Goal: Check status: Check status

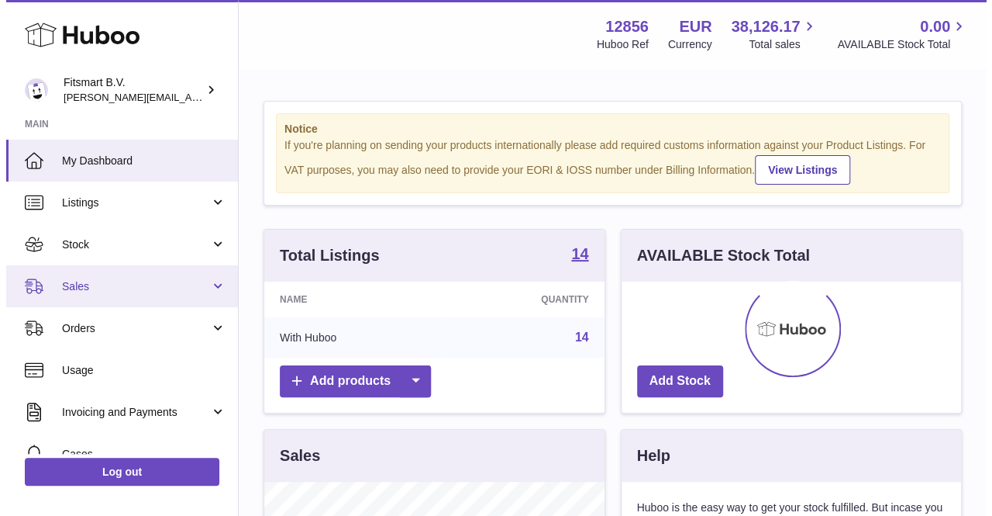
scroll to position [242, 340]
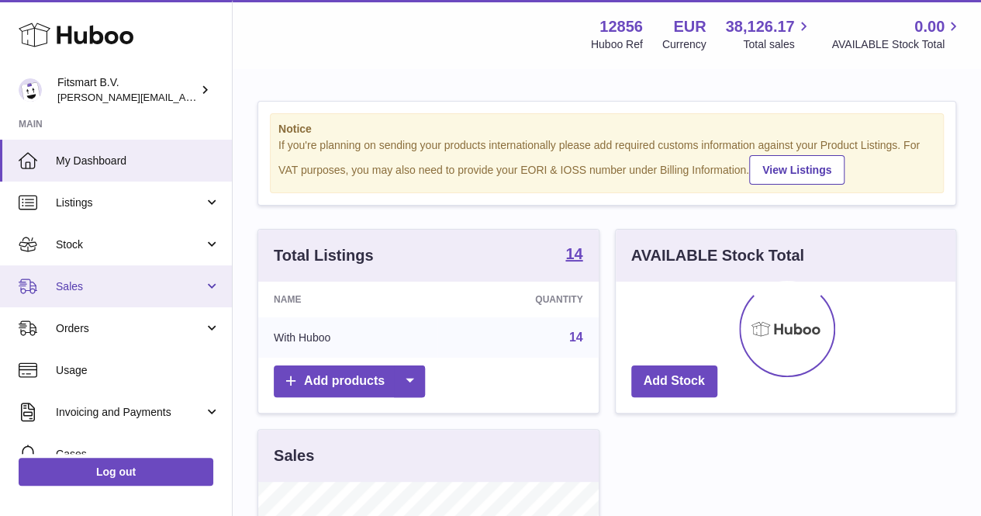
click at [100, 288] on span "Sales" at bounding box center [130, 286] width 148 height 15
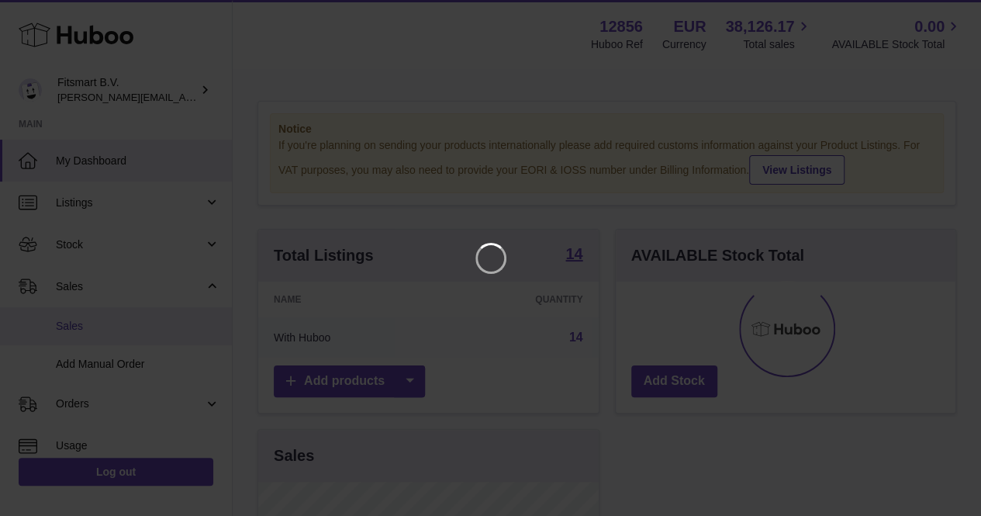
scroll to position [242, 346]
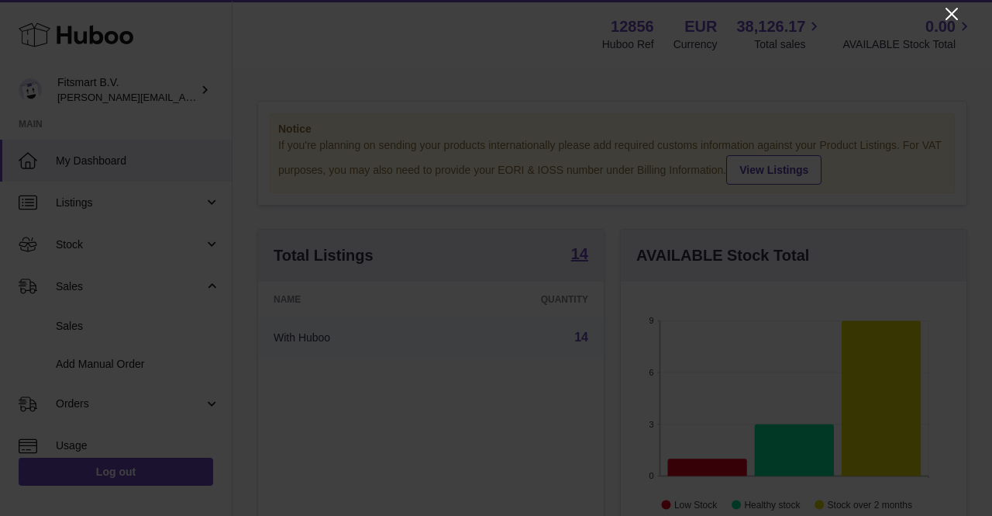
click at [950, 5] on icon "Close" at bounding box center [952, 14] width 19 height 19
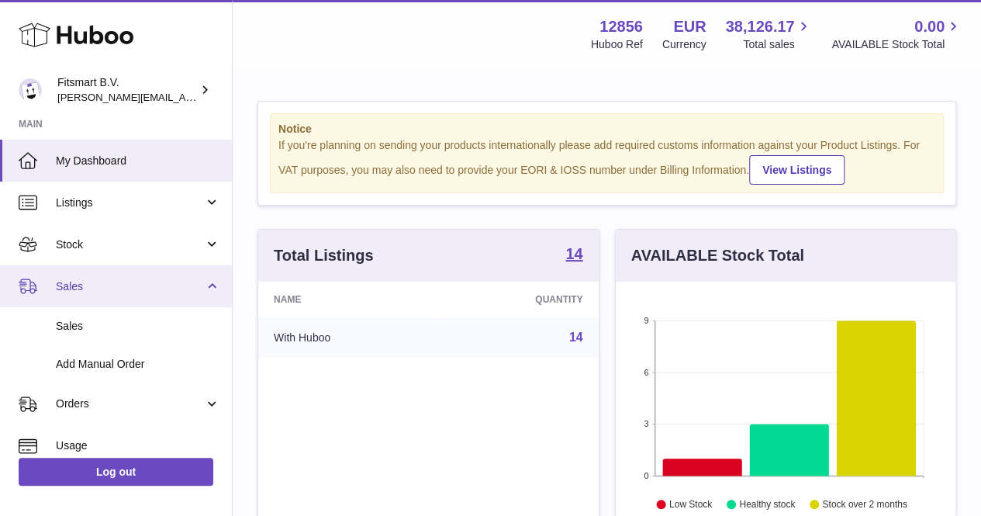
click at [76, 291] on span "Sales" at bounding box center [130, 286] width 148 height 15
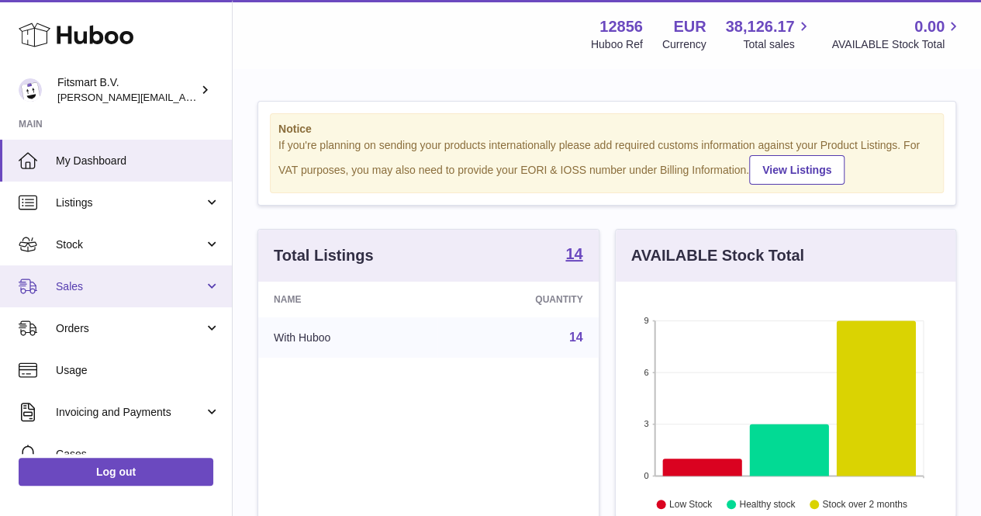
click at [76, 291] on span "Sales" at bounding box center [130, 286] width 148 height 15
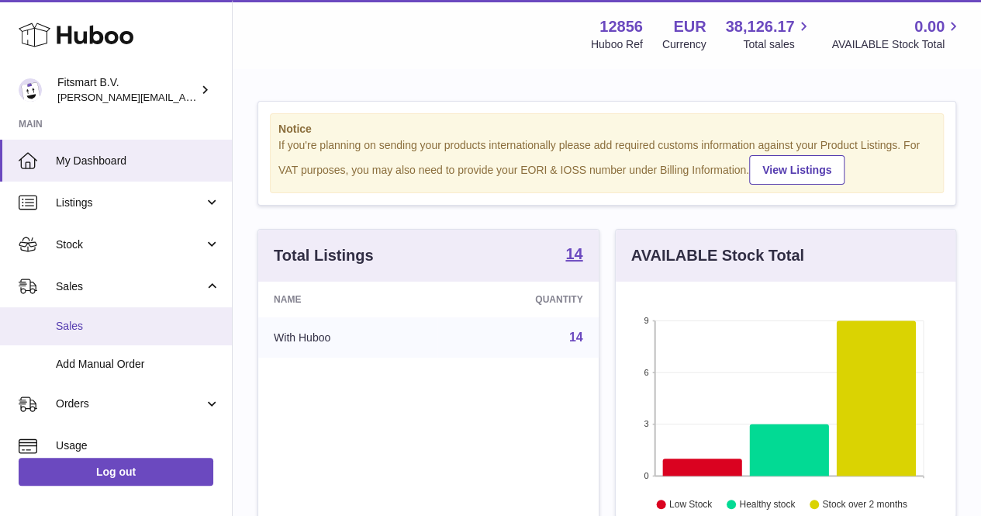
click at [81, 314] on link "Sales" at bounding box center [116, 326] width 232 height 38
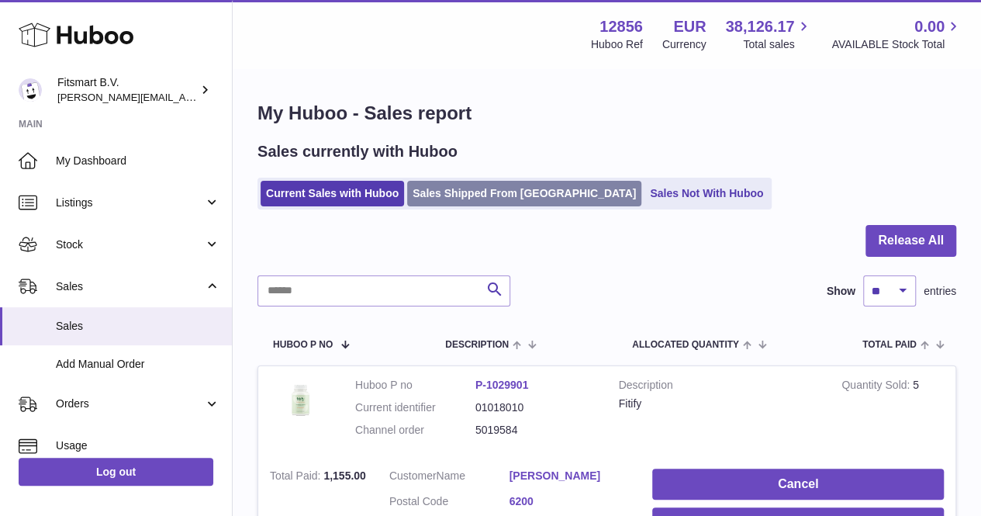
click at [465, 190] on link "Sales Shipped From [GEOGRAPHIC_DATA]" at bounding box center [524, 194] width 234 height 26
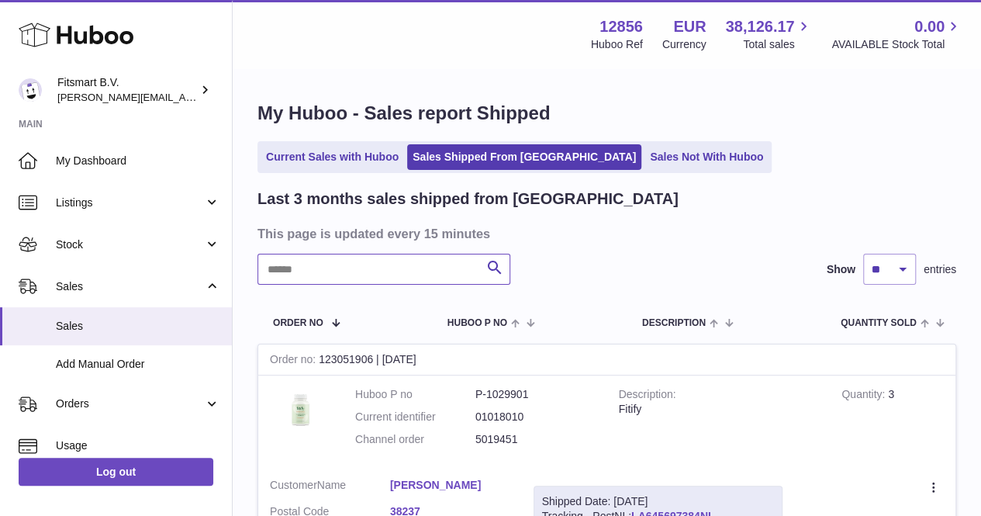
click at [333, 285] on input "text" at bounding box center [383, 269] width 253 height 31
paste input "*******"
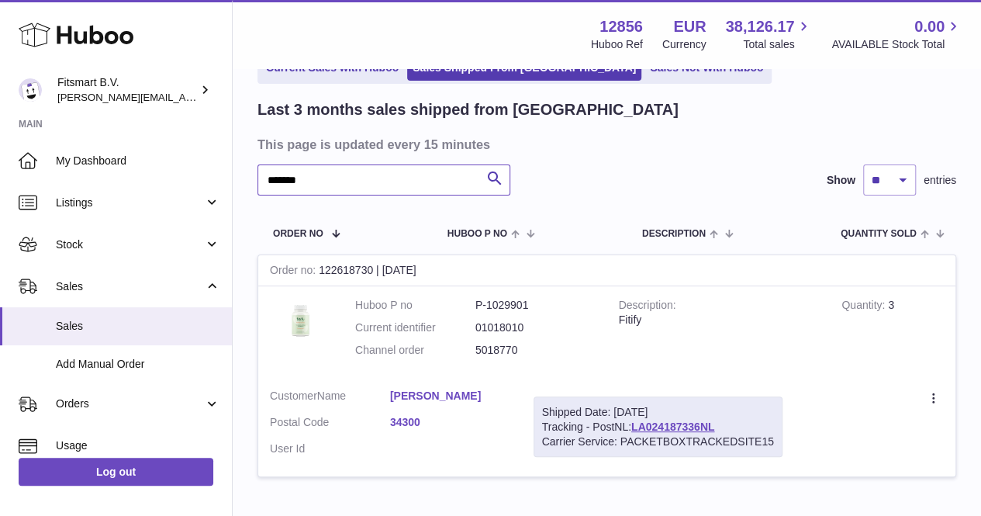
scroll to position [90, 0]
type input "*******"
click at [660, 425] on link "LA024187336NL" at bounding box center [672, 425] width 83 height 12
